Goal: Information Seeking & Learning: Check status

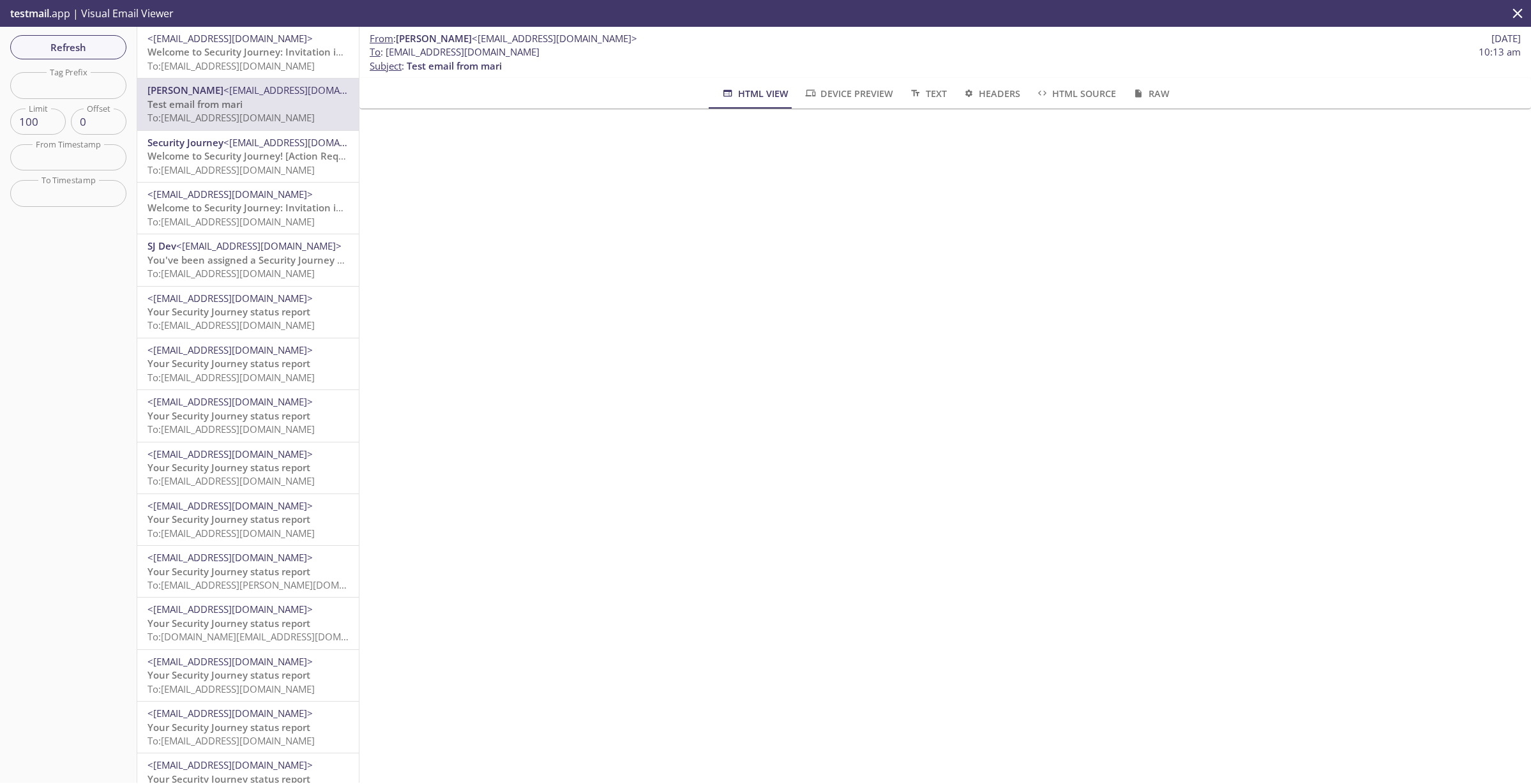
click at [225, 60] on span "To: lu45s.congrats@inbox.testmail.app" at bounding box center [231, 65] width 167 height 13
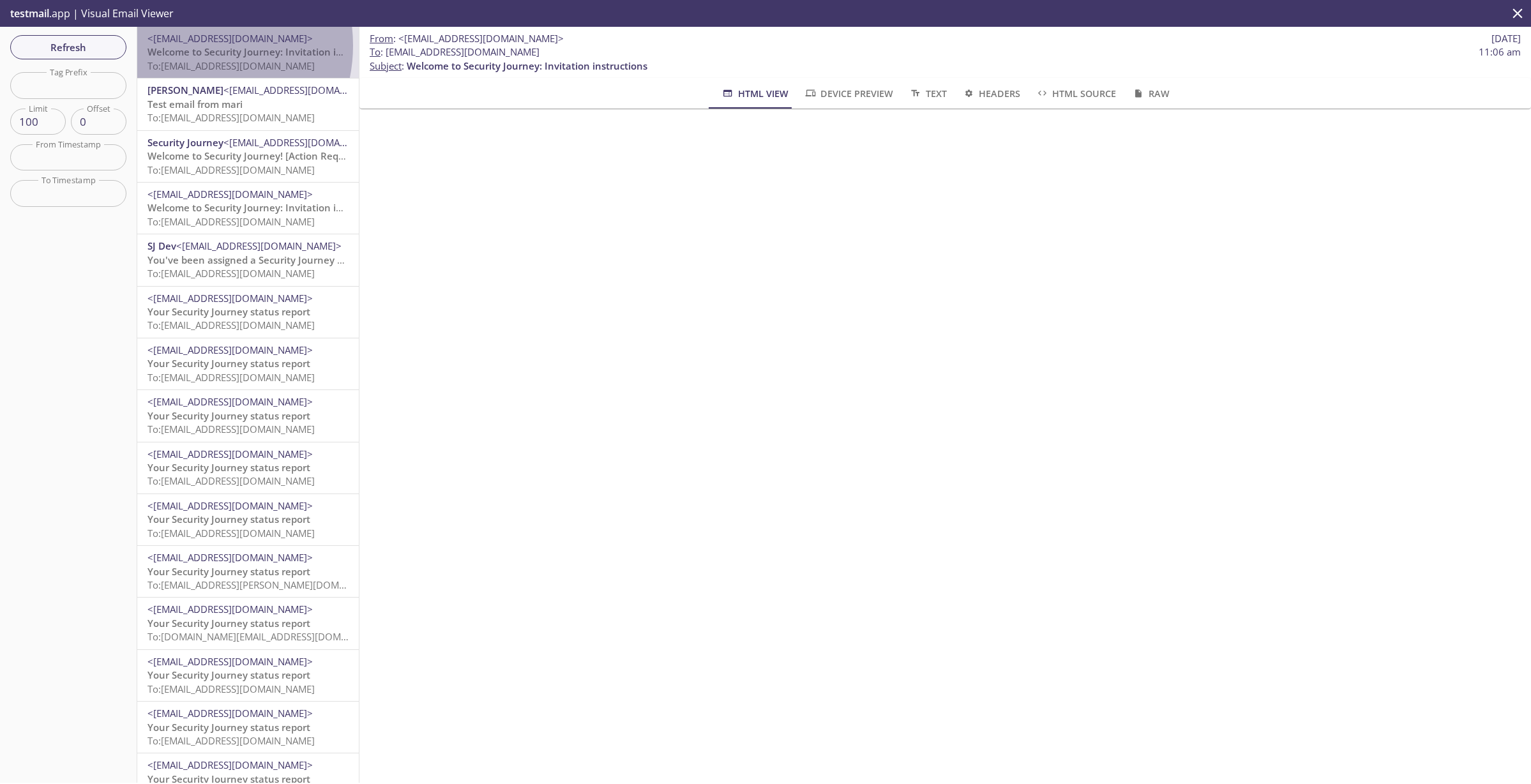
click at [188, 45] on span "<no-reply@securityjourney.com>" at bounding box center [230, 39] width 165 height 13
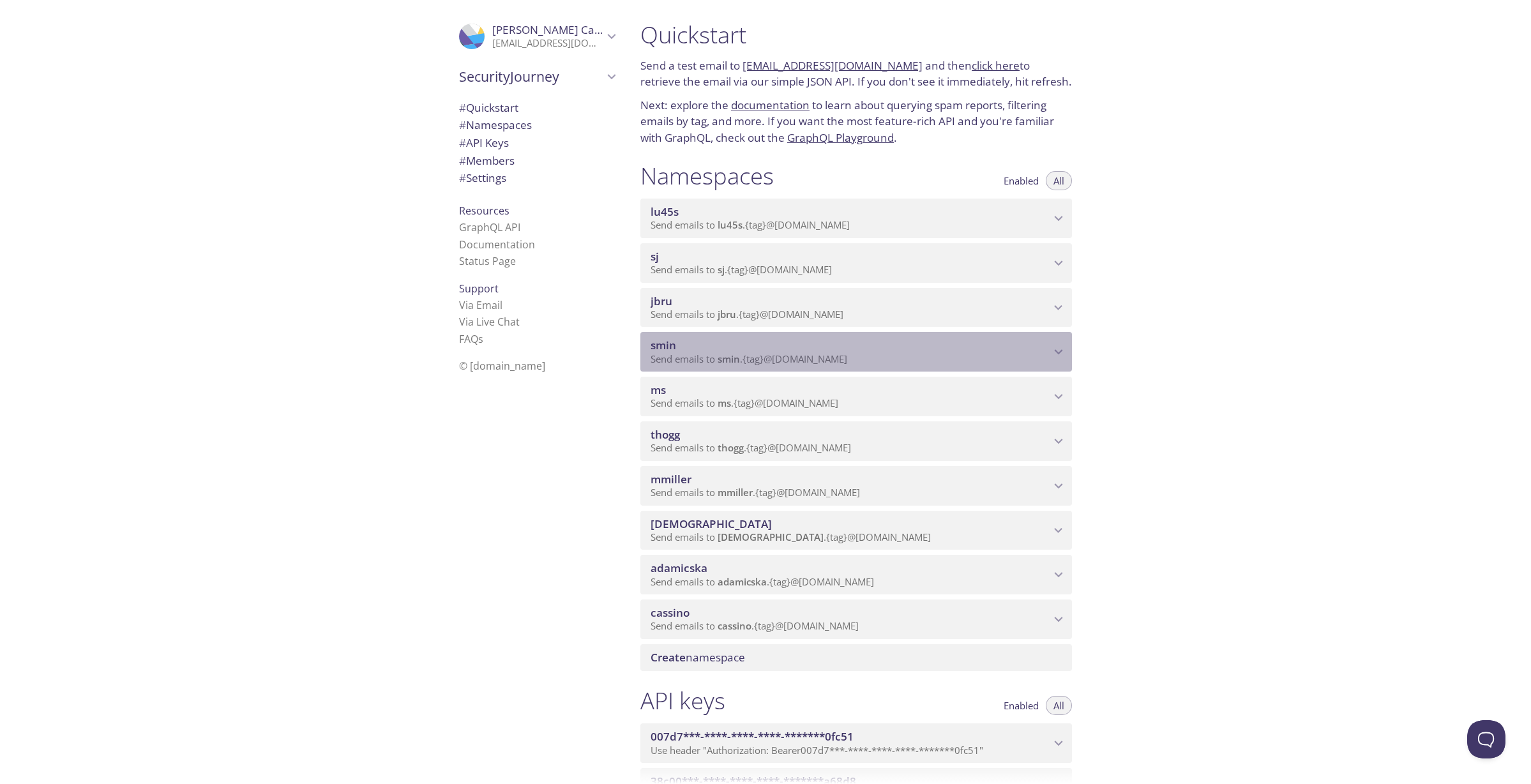
click at [1060, 351] on icon "smin namespace" at bounding box center [1058, 352] width 17 height 17
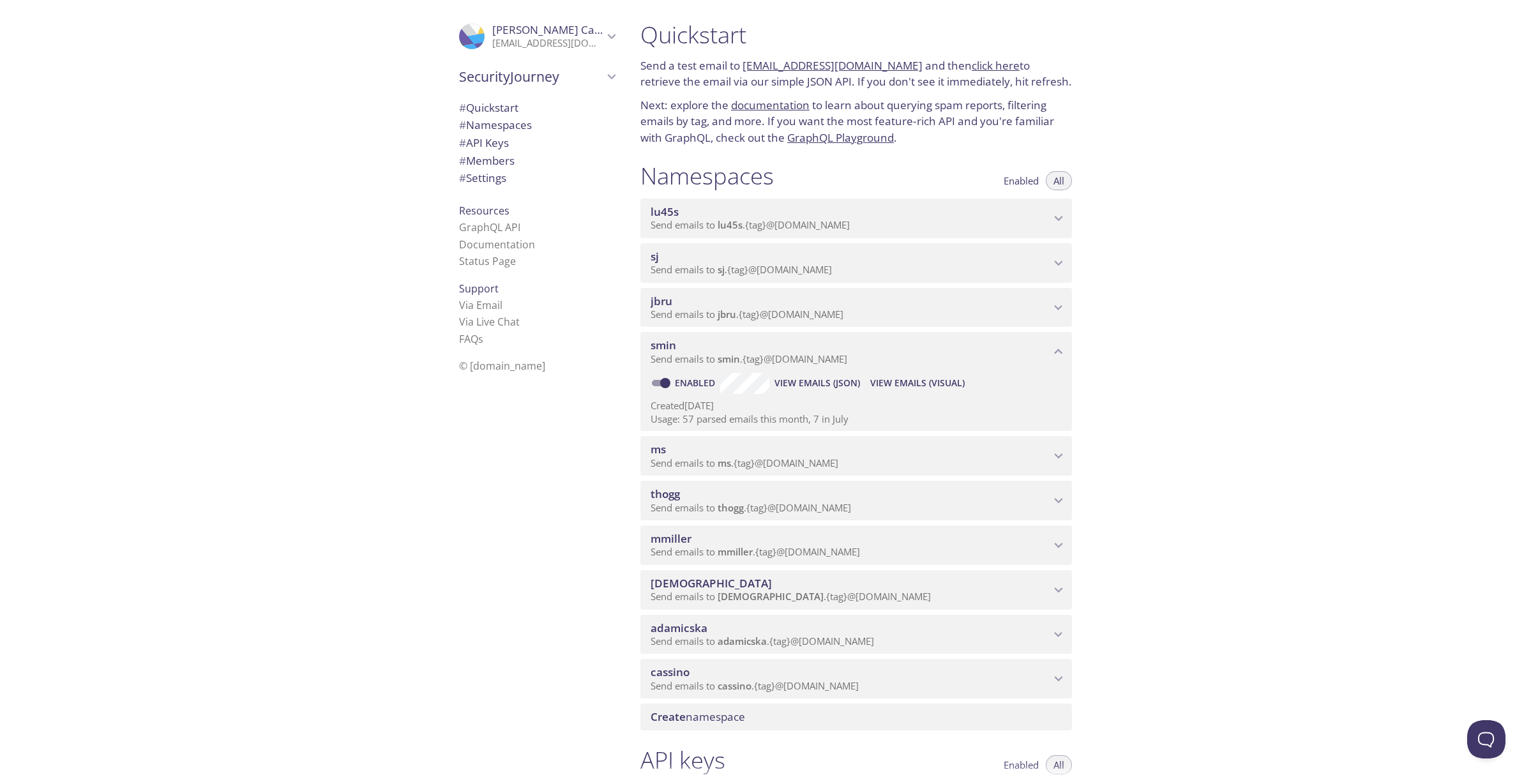
click at [925, 383] on span "View Emails (Visual)" at bounding box center [917, 383] width 94 height 15
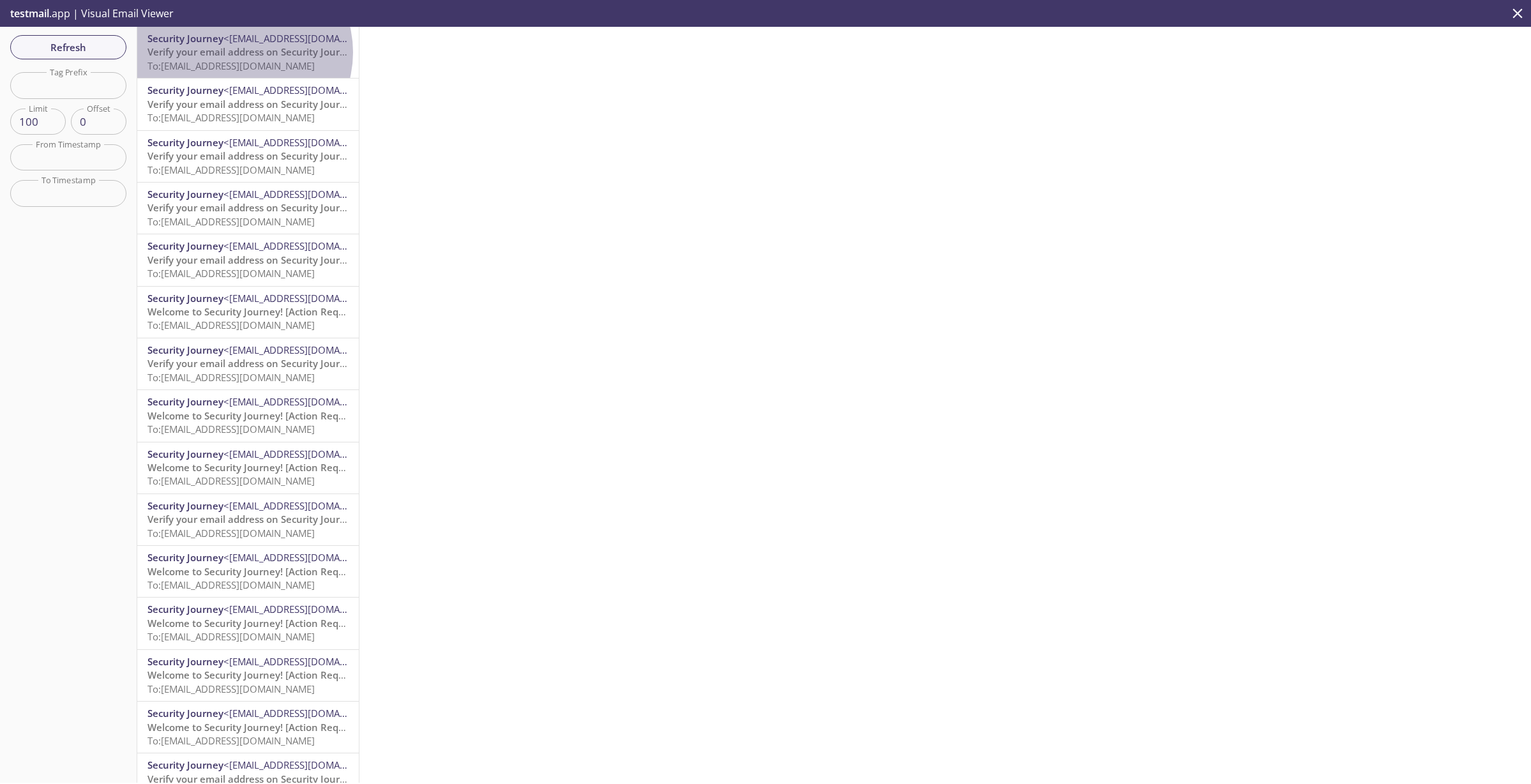
click at [242, 53] on span "Verify your email address on Security Journey" at bounding box center [252, 52] width 209 height 13
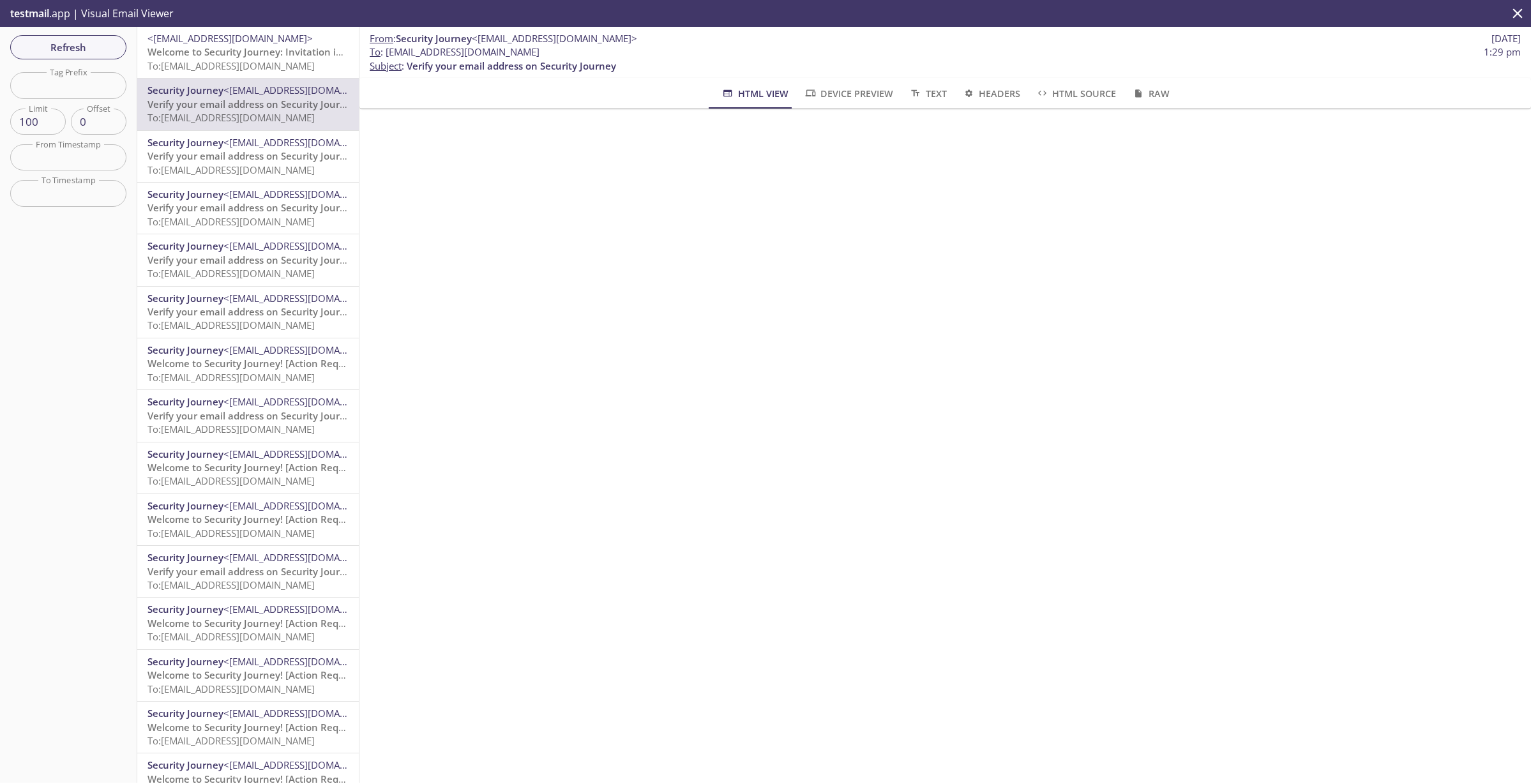
click at [256, 48] on span "Welcome to Security Journey: Invitation instructions" at bounding box center [268, 52] width 241 height 13
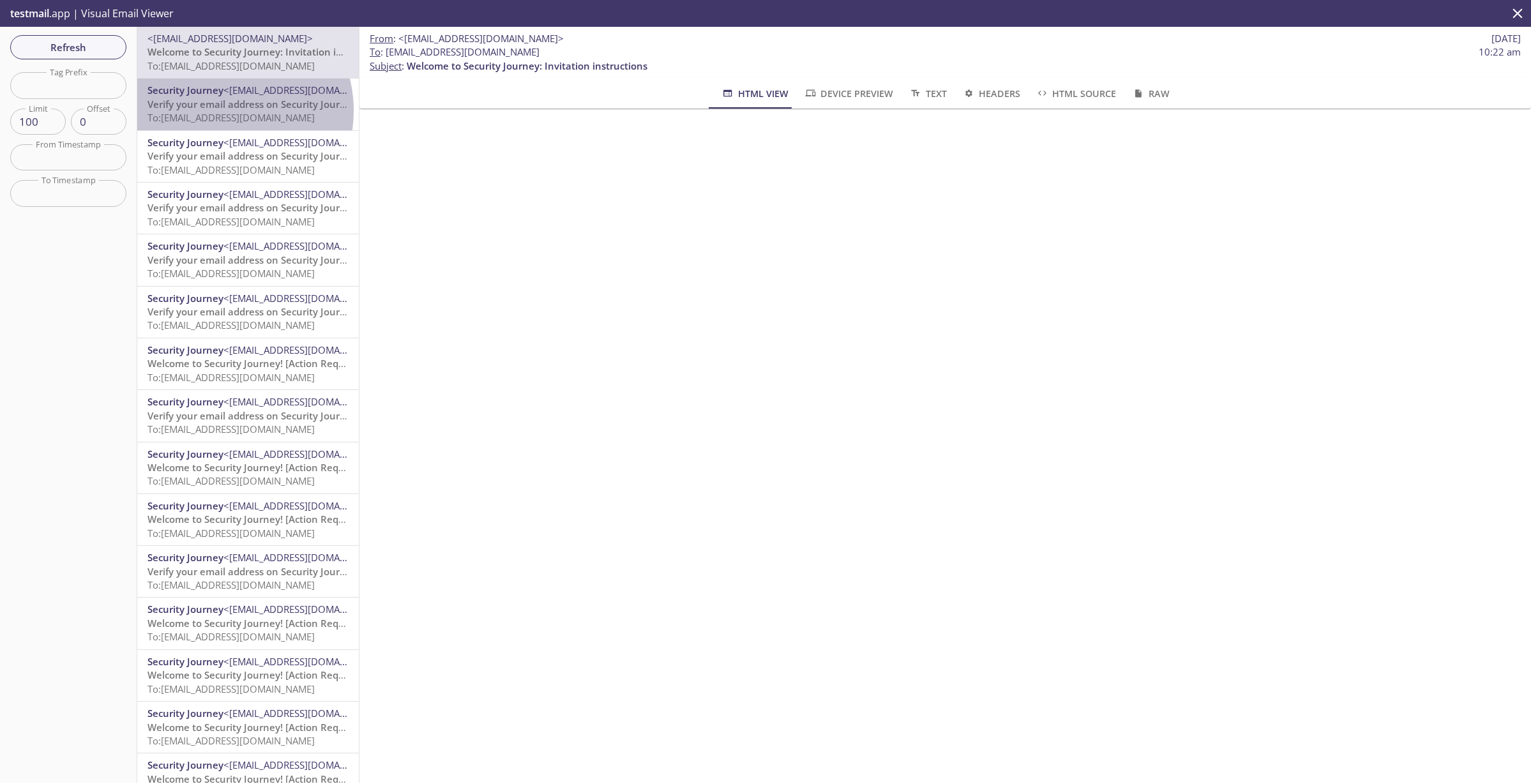
click at [220, 110] on span "Verify your email address on Security Journey" at bounding box center [252, 104] width 209 height 13
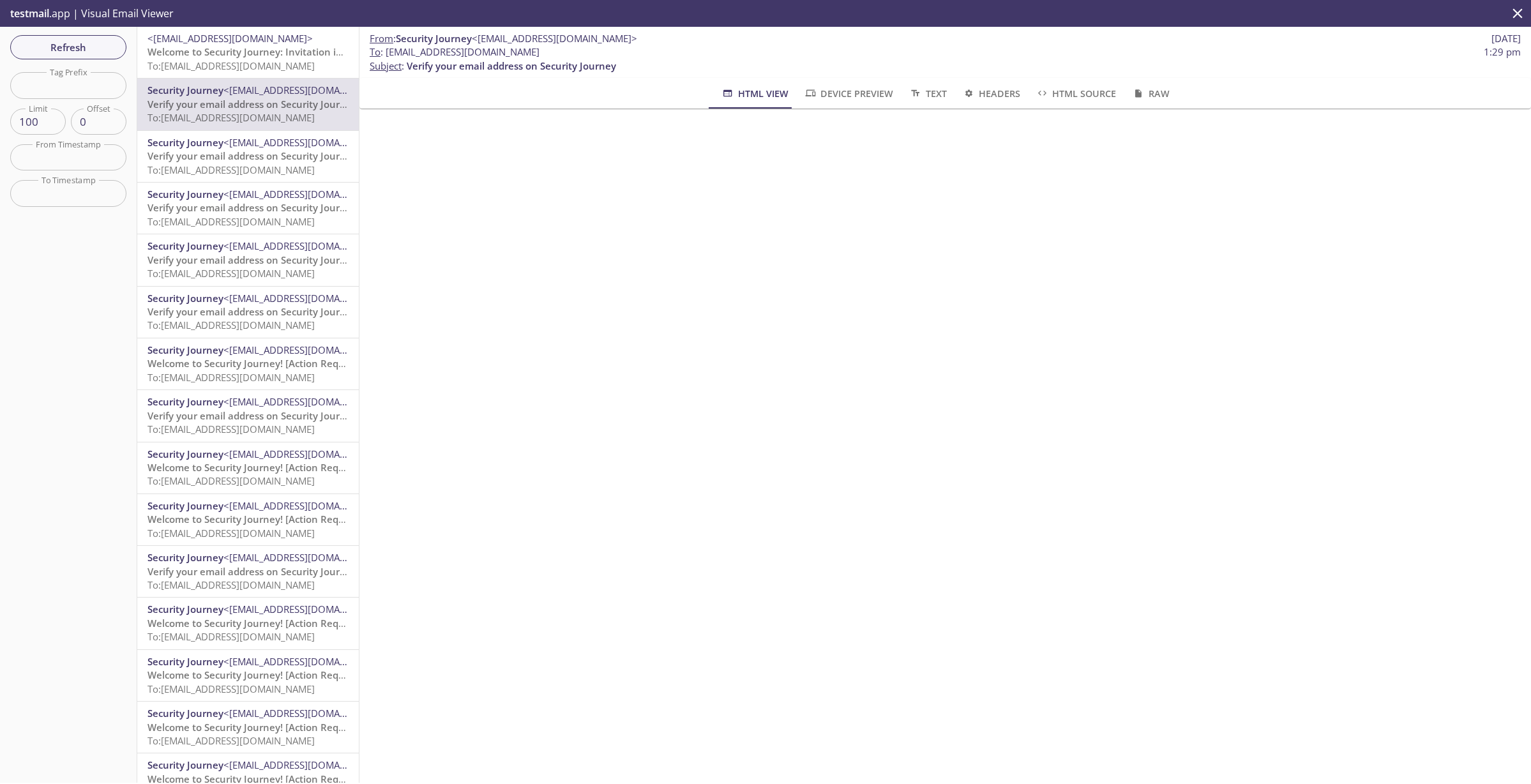
click at [251, 517] on span "Welcome to Security Journey! [Action Required]" at bounding box center [257, 519] width 218 height 13
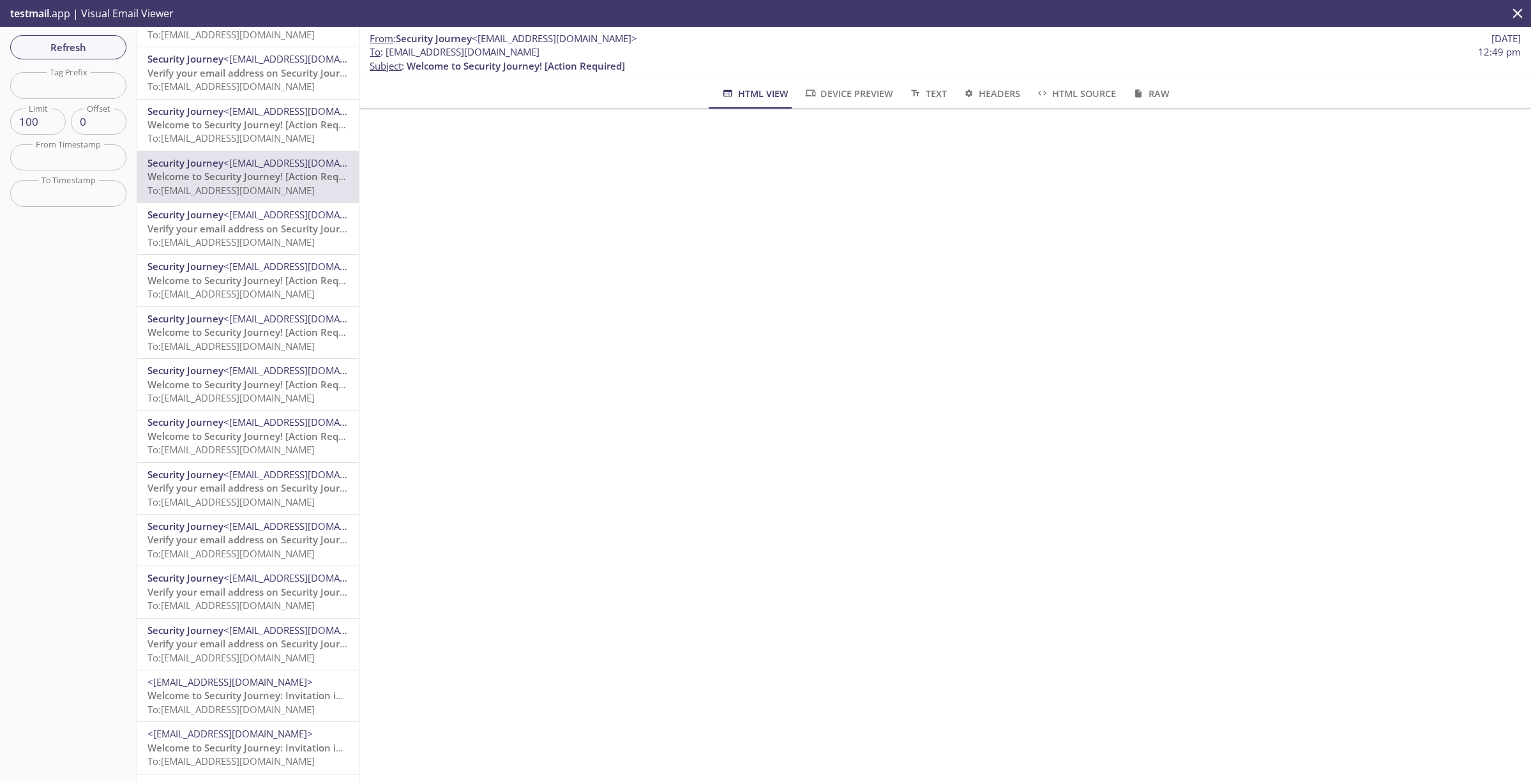
scroll to position [604, 0]
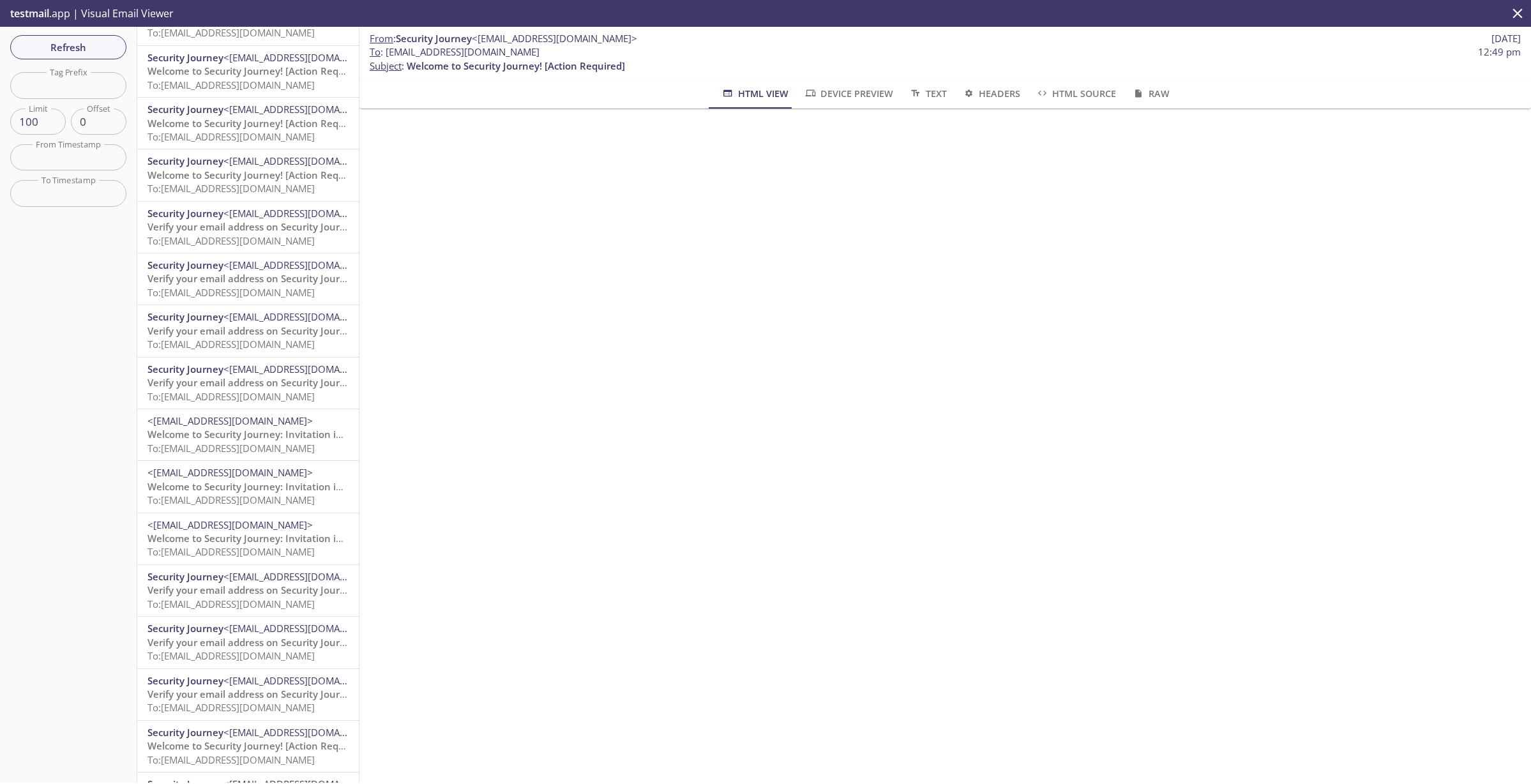
click at [237, 538] on span "Welcome to Security Journey: Invitation instructions" at bounding box center [268, 538] width 241 height 13
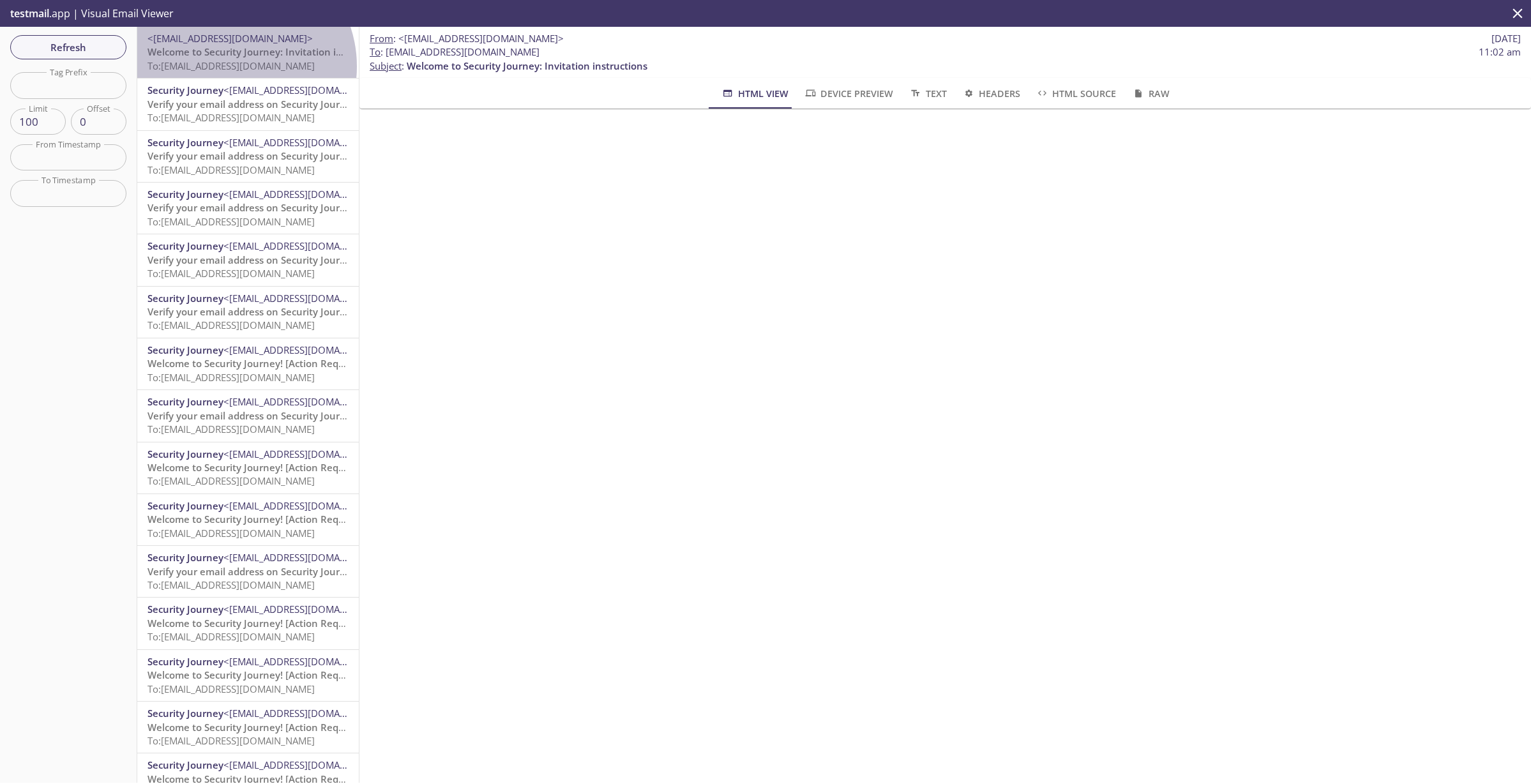
click at [233, 65] on span "To: smin.test31@inbox.testmail.app" at bounding box center [231, 65] width 167 height 13
